Goal: Task Accomplishment & Management: Manage account settings

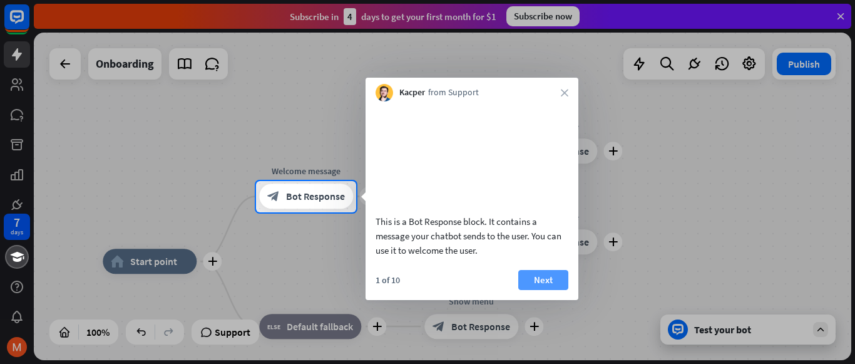
click at [540, 290] on button "Next" at bounding box center [544, 280] width 50 height 20
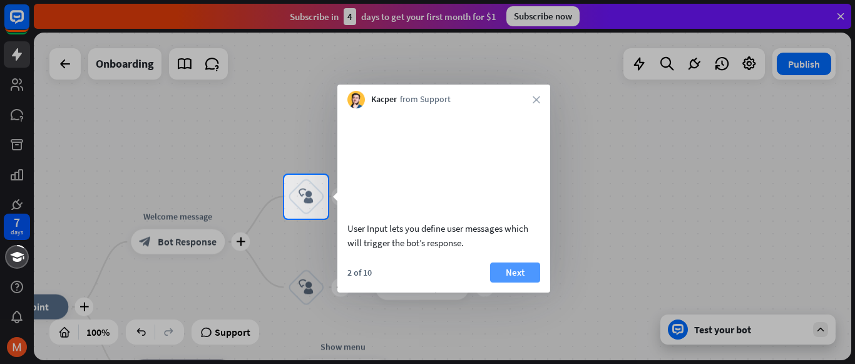
click at [516, 282] on button "Next" at bounding box center [515, 272] width 50 height 20
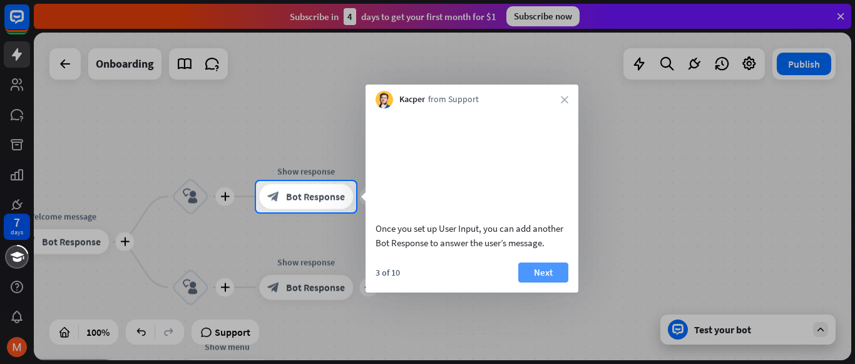
click at [549, 282] on button "Next" at bounding box center [544, 272] width 50 height 20
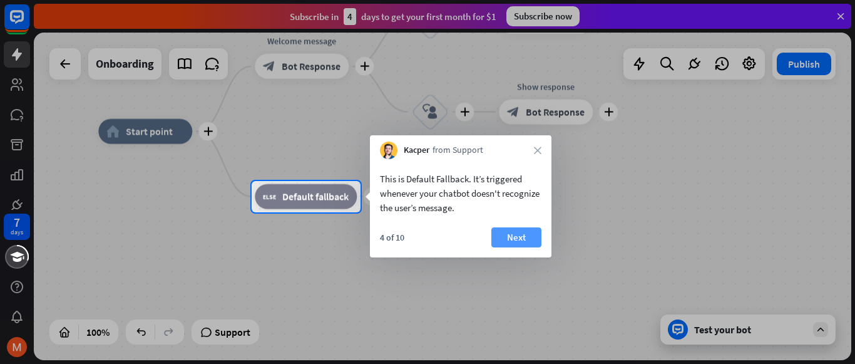
click at [508, 234] on button "Next" at bounding box center [517, 237] width 50 height 20
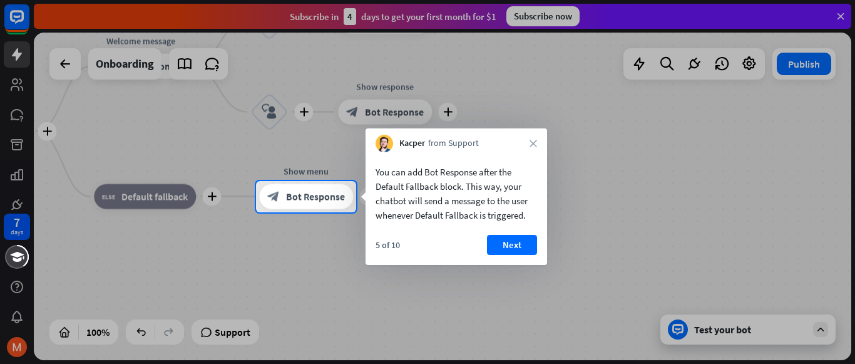
click at [508, 234] on div "You can add Bot Response after the Default Fallback block. This way, your chatb…" at bounding box center [457, 208] width 182 height 113
click at [509, 242] on button "Next" at bounding box center [512, 245] width 50 height 20
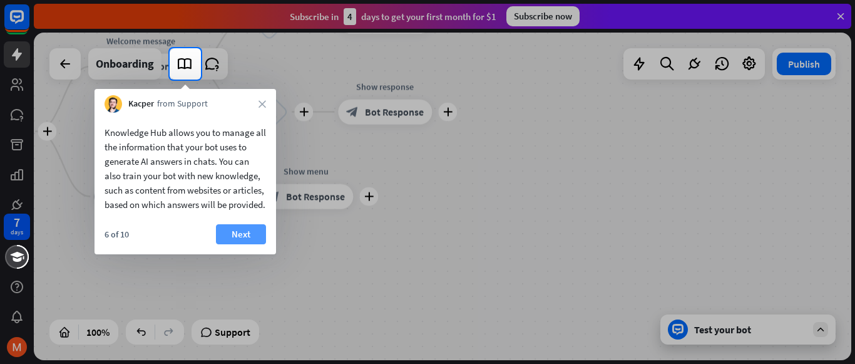
click at [241, 244] on button "Next" at bounding box center [241, 234] width 50 height 20
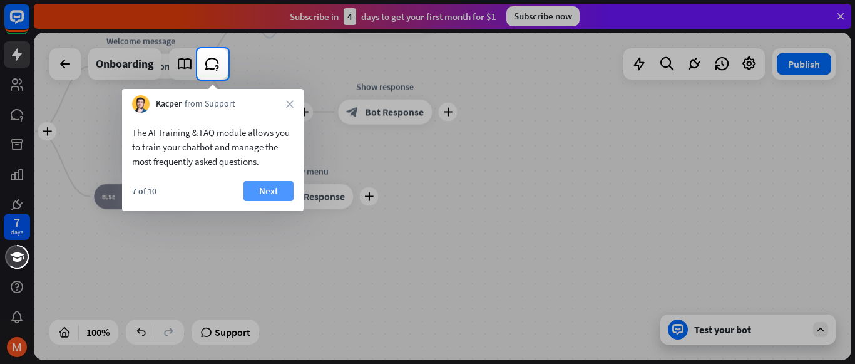
click at [271, 190] on button "Next" at bounding box center [269, 191] width 50 height 20
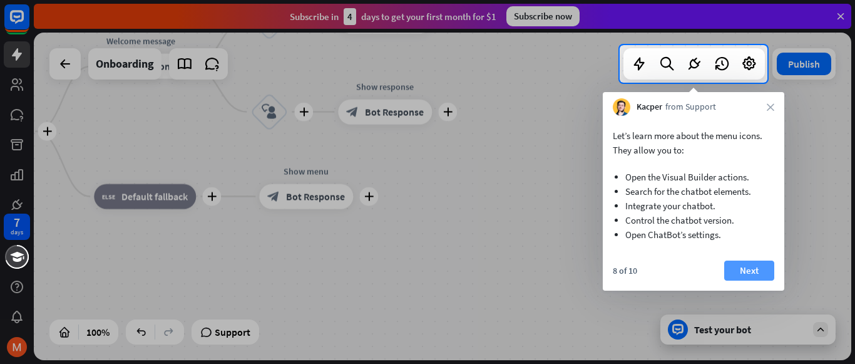
click at [756, 266] on button "Next" at bounding box center [750, 271] width 50 height 20
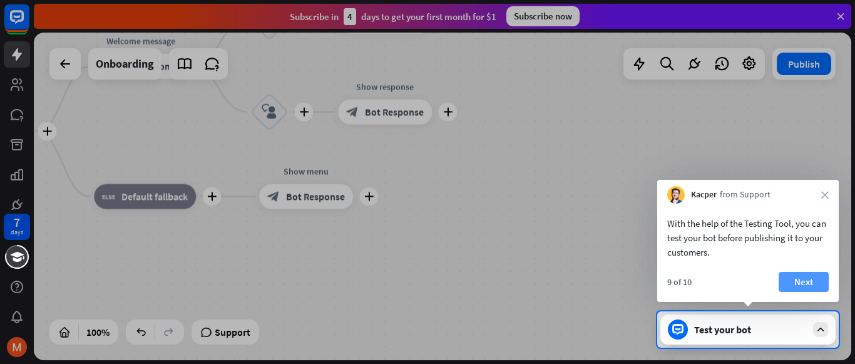
click at [820, 274] on button "Next" at bounding box center [804, 282] width 50 height 20
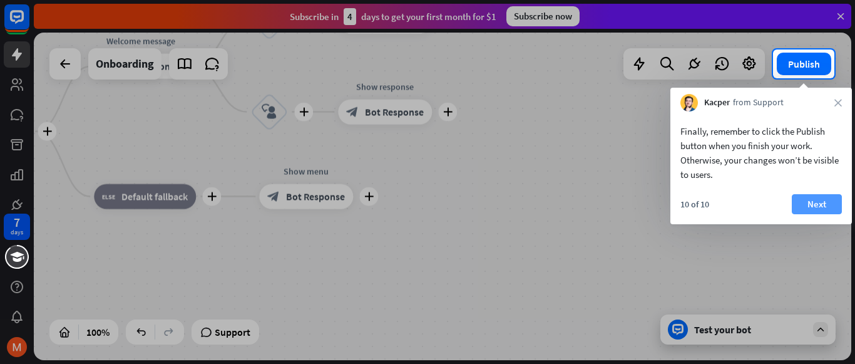
click at [822, 206] on button "Next" at bounding box center [817, 204] width 50 height 20
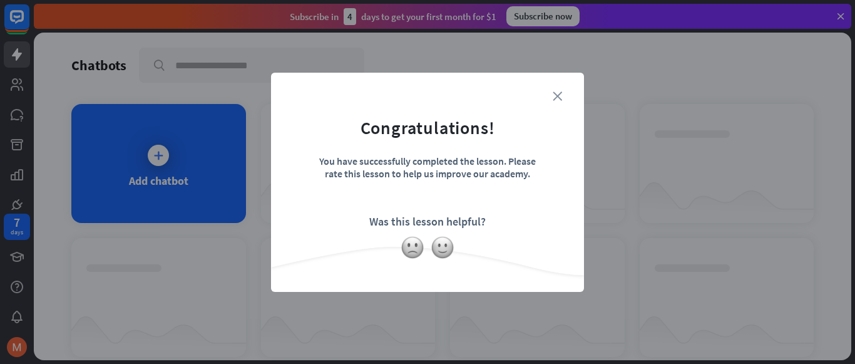
click at [557, 98] on icon "close" at bounding box center [557, 95] width 9 height 9
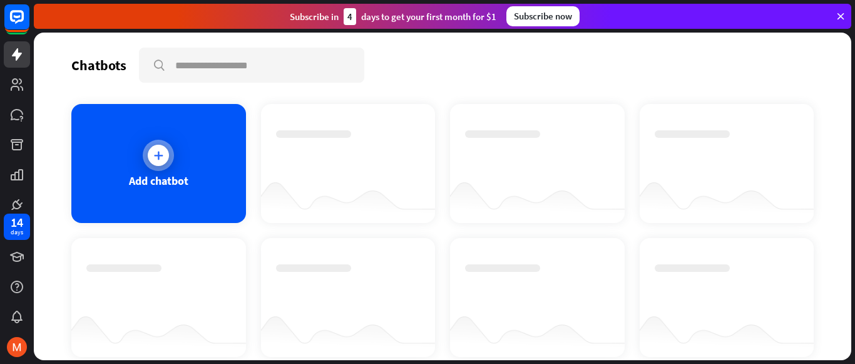
click at [159, 152] on icon at bounding box center [158, 155] width 13 height 13
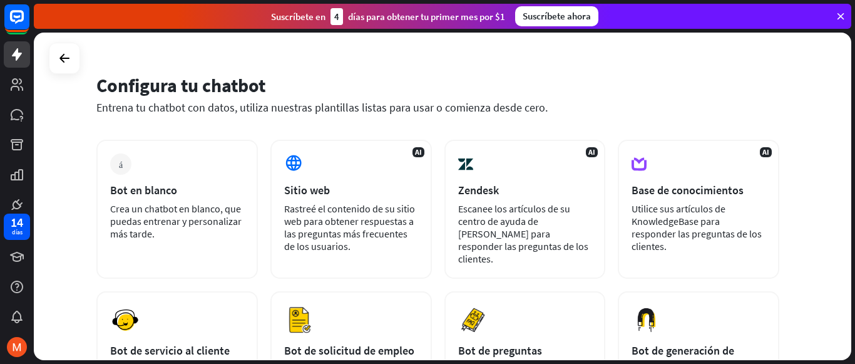
scroll to position [21, 0]
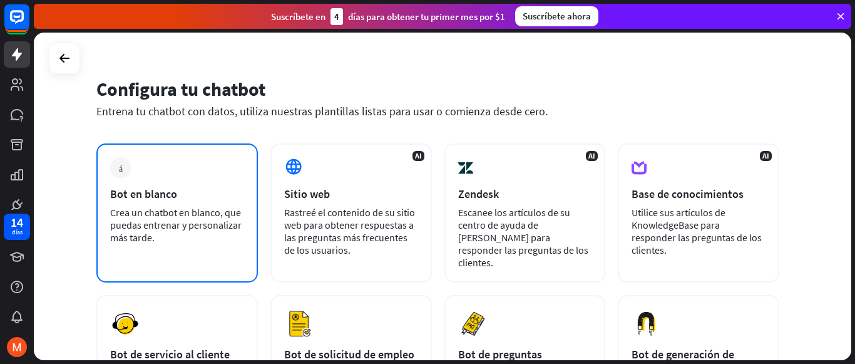
click at [170, 206] on font "Crea un chatbot en blanco, que puedas entrenar y personalizar más tarde." at bounding box center [176, 225] width 132 height 38
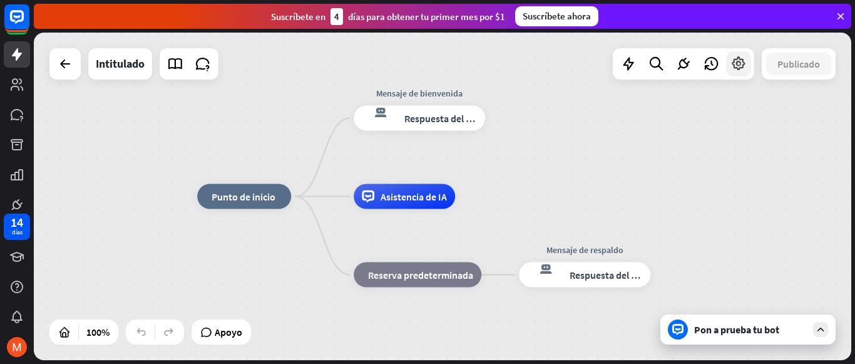
click at [742, 63] on icon at bounding box center [739, 64] width 16 height 16
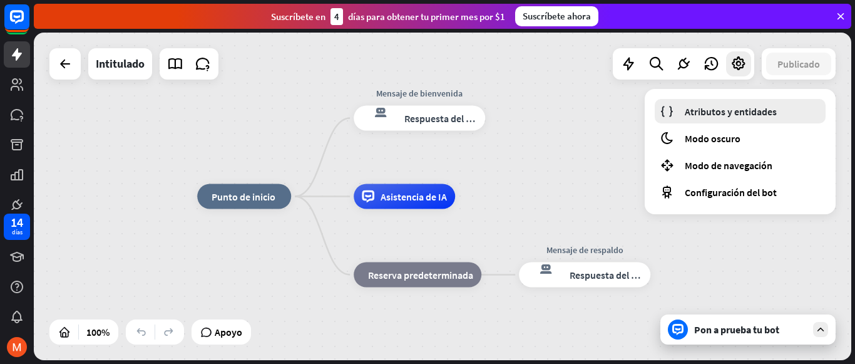
click at [744, 110] on font "Atributos y entidades" at bounding box center [731, 111] width 92 height 13
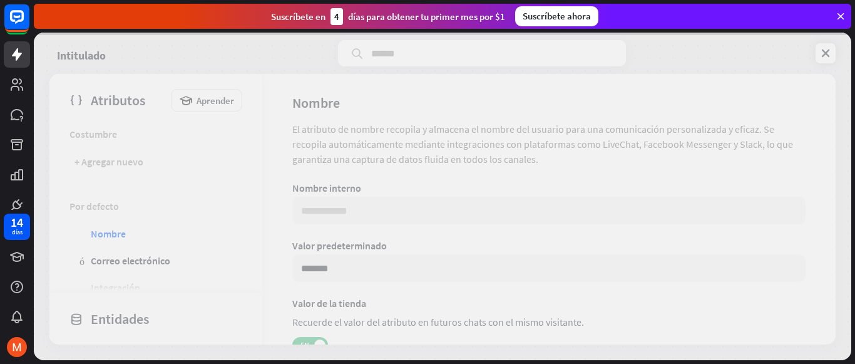
scroll to position [62, 0]
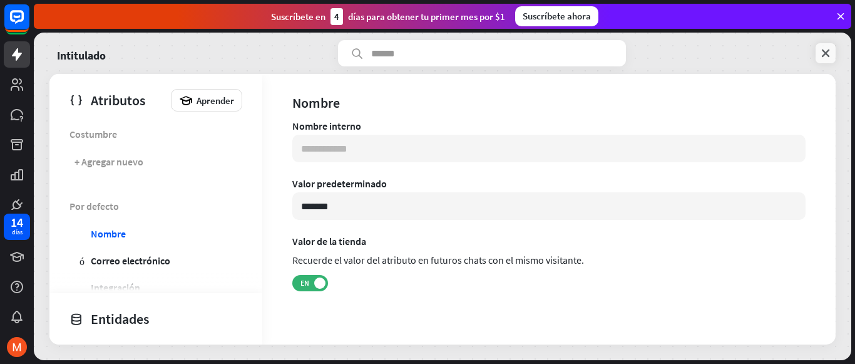
click at [822, 50] on icon at bounding box center [826, 53] width 13 height 13
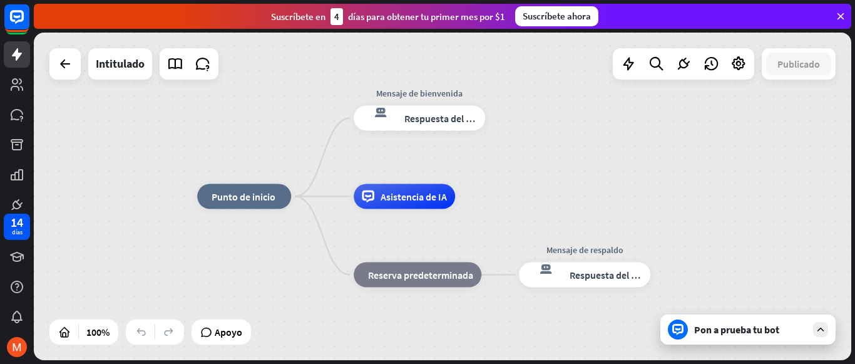
click at [842, 14] on icon at bounding box center [840, 16] width 11 height 11
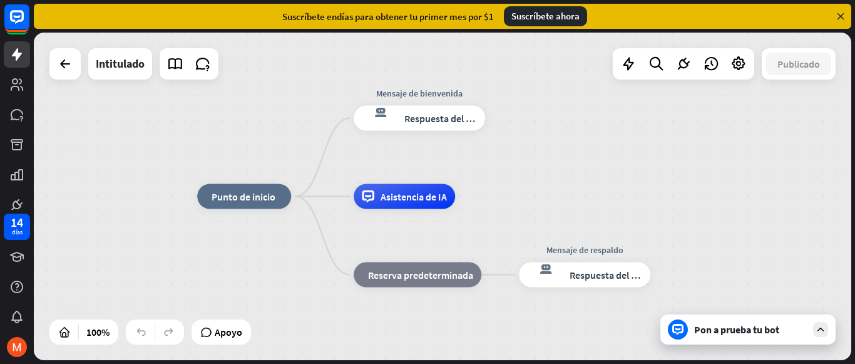
click at [843, 13] on icon at bounding box center [840, 16] width 11 height 11
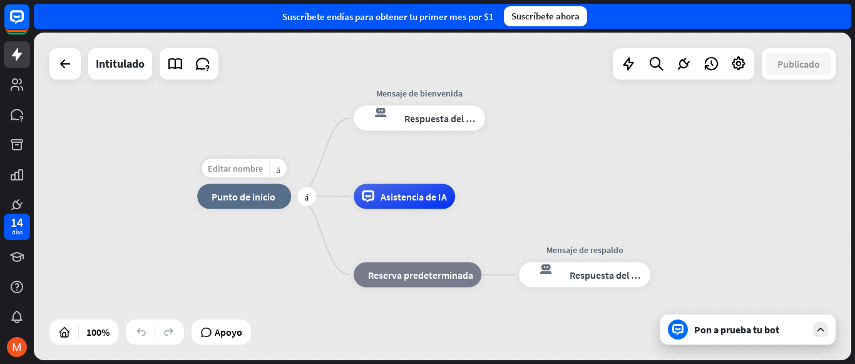
click at [237, 171] on font "Editar nombre" at bounding box center [235, 168] width 55 height 11
type input "****"
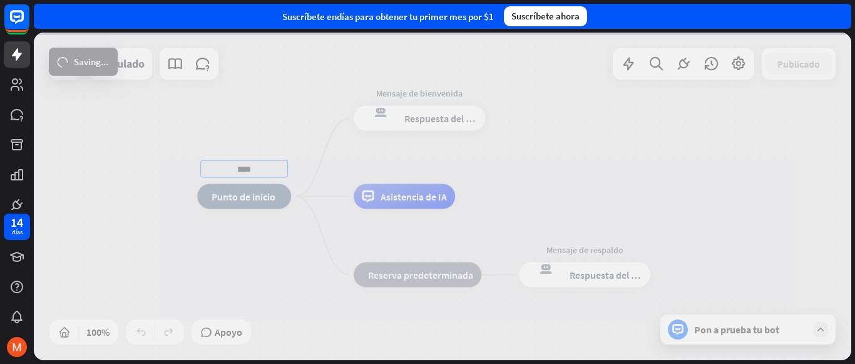
click at [289, 242] on div "**** inicio_2 Punto de inicio Mensaje de bienvenida respuesta del bot de bloque…" at bounding box center [443, 197] width 818 height 328
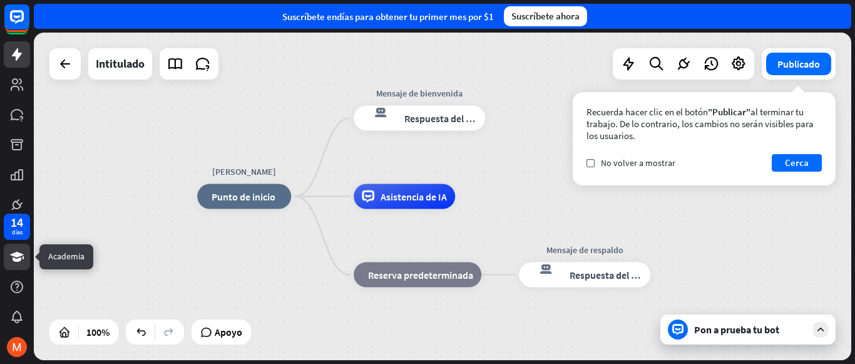
click at [15, 260] on icon at bounding box center [17, 257] width 14 height 10
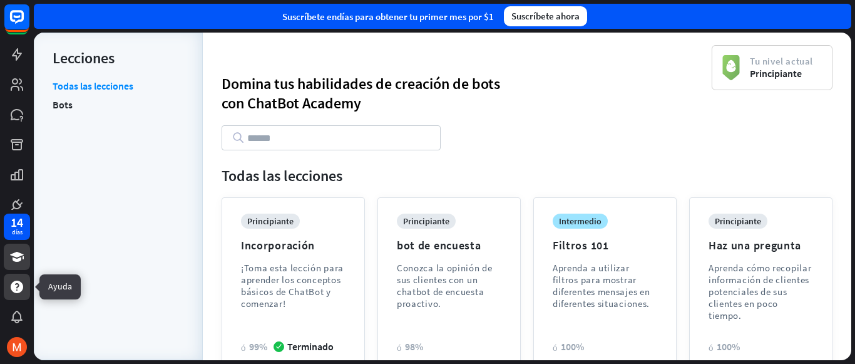
click at [9, 280] on icon at bounding box center [16, 286] width 15 height 15
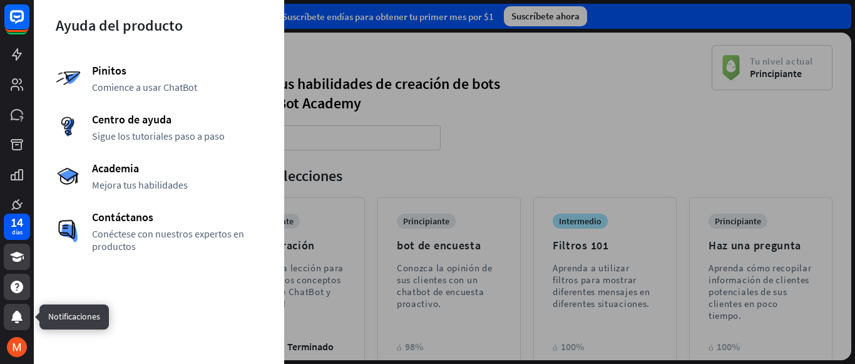
click at [18, 316] on icon at bounding box center [16, 317] width 11 height 13
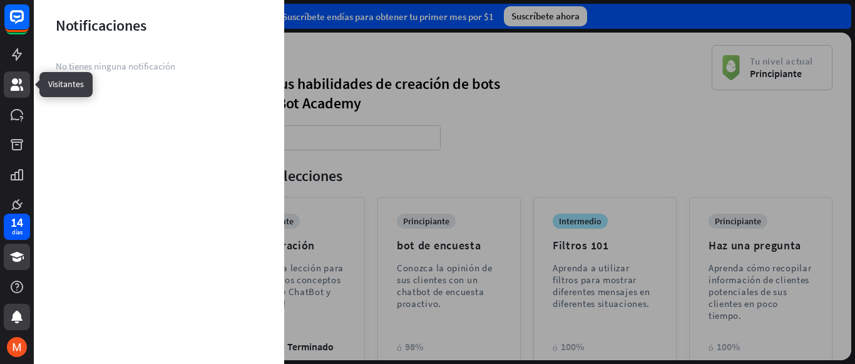
click at [11, 74] on link at bounding box center [17, 84] width 26 height 26
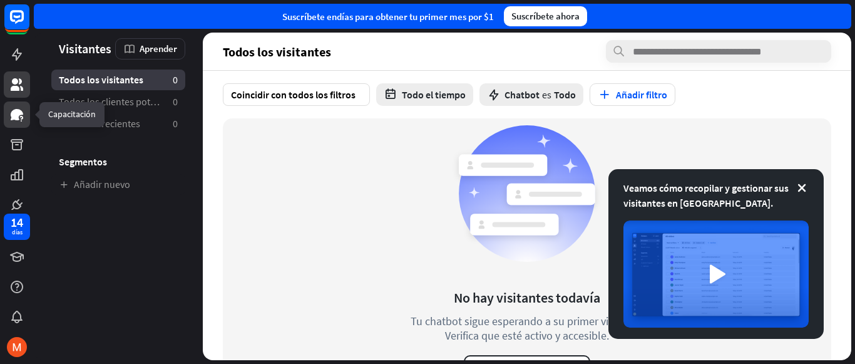
click at [17, 120] on icon at bounding box center [16, 114] width 15 height 15
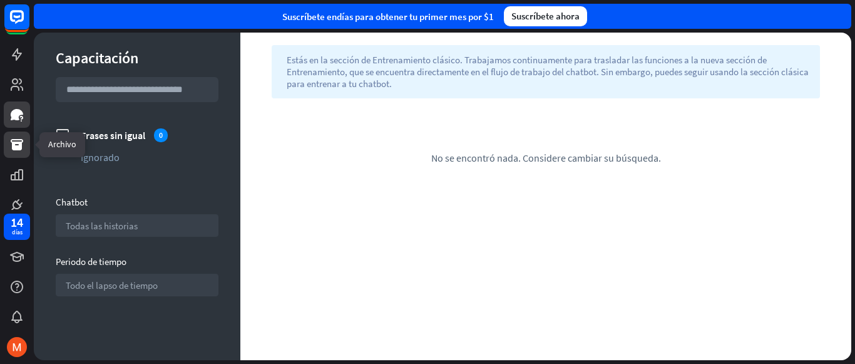
click at [16, 140] on icon at bounding box center [17, 144] width 13 height 11
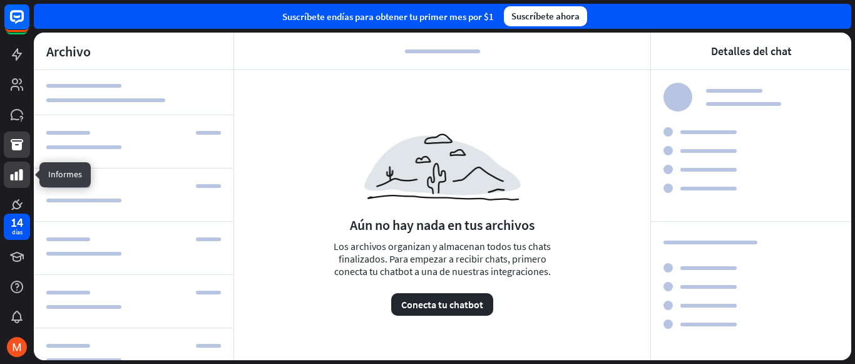
click at [16, 174] on icon at bounding box center [17, 174] width 13 height 11
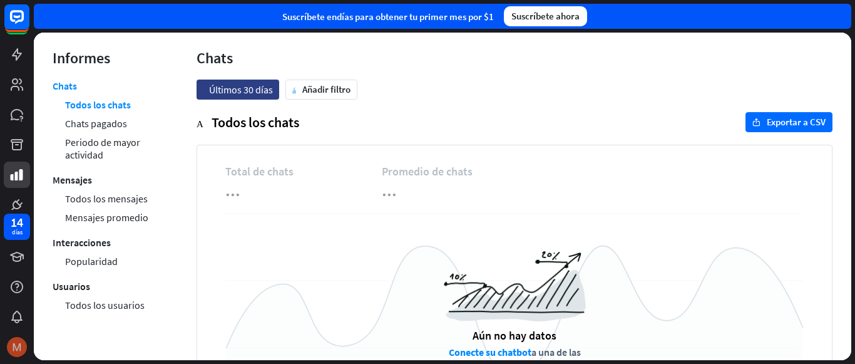
click at [15, 345] on img at bounding box center [17, 347] width 20 height 20
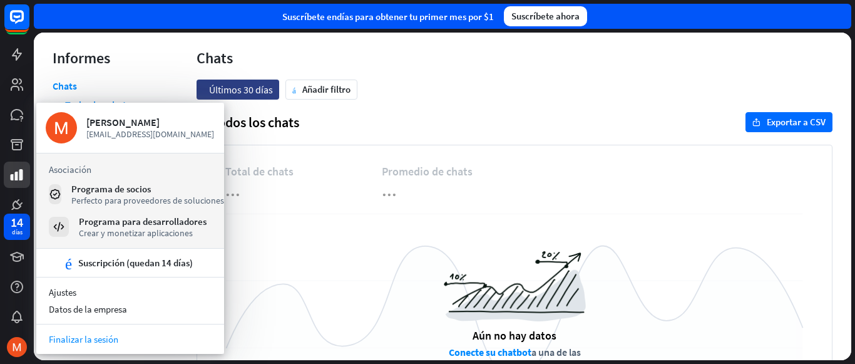
click at [105, 339] on font "Finalizar la sesión" at bounding box center [84, 339] width 70 height 12
